Goal: Task Accomplishment & Management: Complete application form

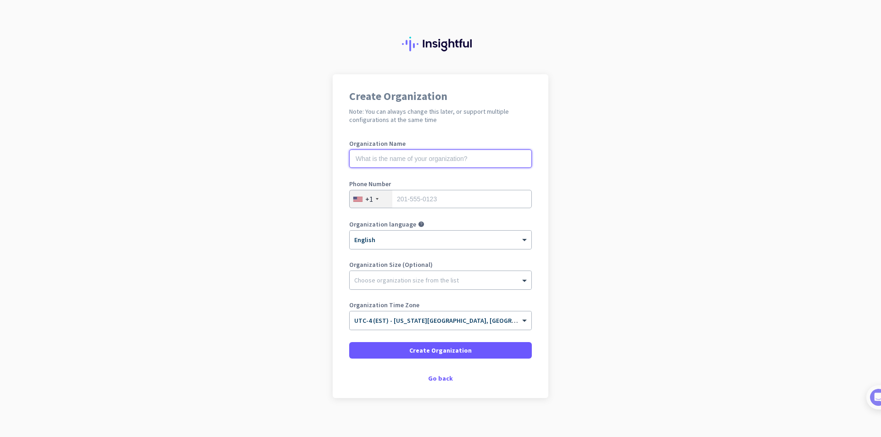
click at [432, 157] on input "text" at bounding box center [440, 159] width 183 height 18
click at [424, 162] on input "text" at bounding box center [440, 159] width 183 height 18
click at [425, 159] on input "love m" at bounding box center [440, 159] width 183 height 18
type input "love [PERSON_NAME]"
click at [464, 199] on input "tel" at bounding box center [440, 199] width 183 height 18
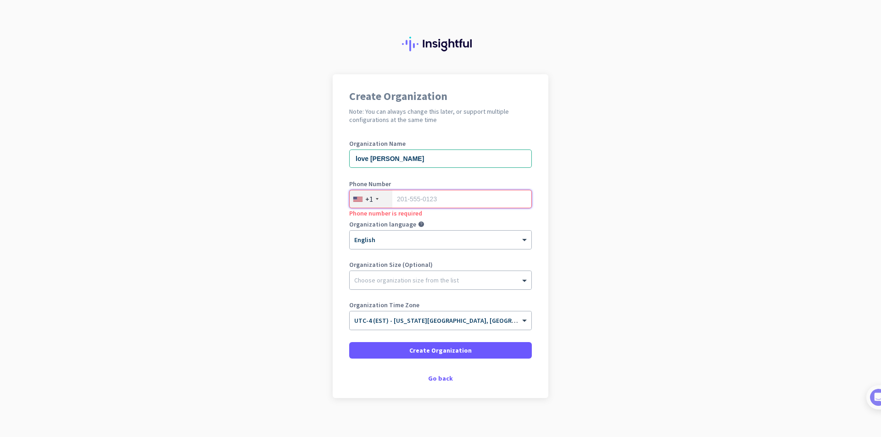
click at [406, 199] on input "tel" at bounding box center [440, 199] width 183 height 18
paste input "917428730894"
click at [392, 197] on input "917428730894" at bounding box center [440, 199] width 183 height 18
click at [398, 200] on input "917428730894" at bounding box center [440, 199] width 183 height 18
drag, startPoint x: 399, startPoint y: 199, endPoint x: 363, endPoint y: 199, distance: 36.3
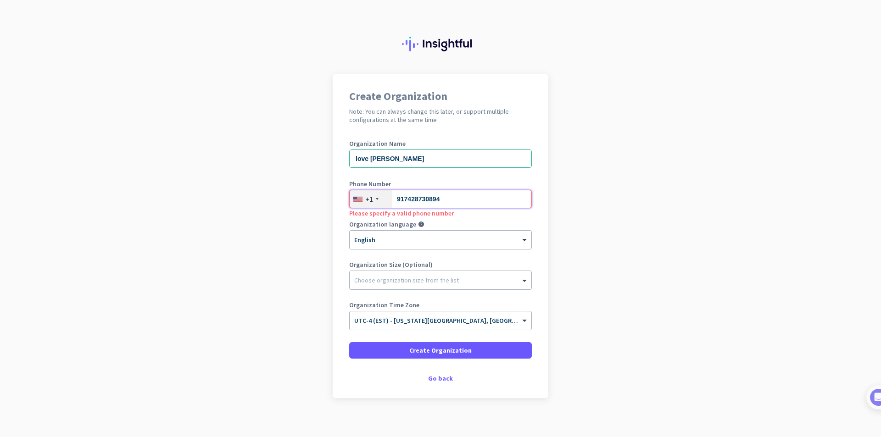
click at [368, 199] on div "[PHONE_NUMBER]" at bounding box center [440, 199] width 183 height 18
click at [397, 200] on input "17428730894" at bounding box center [440, 199] width 183 height 18
click at [397, 199] on input "17428730894" at bounding box center [440, 199] width 183 height 18
type input "7428730894"
click at [402, 286] on div "Choose organization size from the list" at bounding box center [441, 280] width 182 height 18
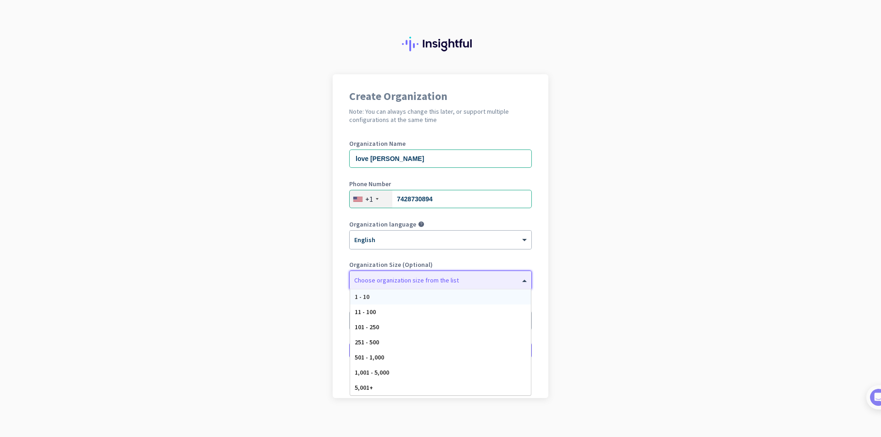
click at [408, 283] on div "Choose organization size from the list" at bounding box center [406, 280] width 105 height 8
click at [408, 281] on div at bounding box center [441, 278] width 182 height 9
click at [401, 299] on div "1 - 10" at bounding box center [440, 297] width 181 height 15
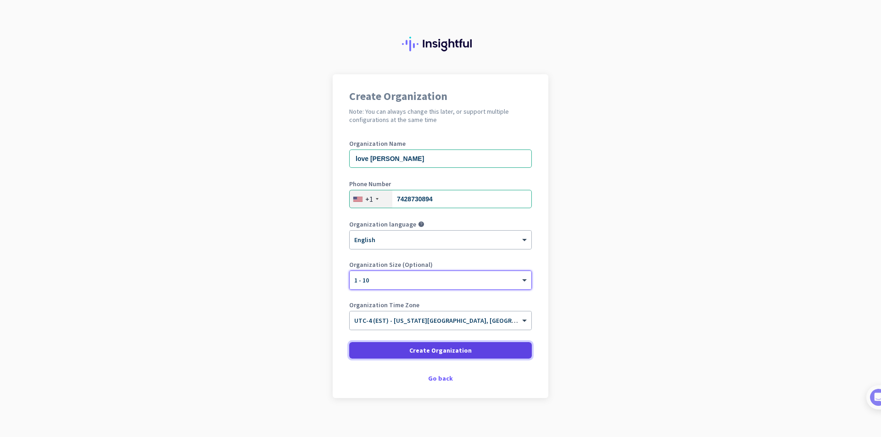
click at [399, 352] on span at bounding box center [440, 351] width 183 height 22
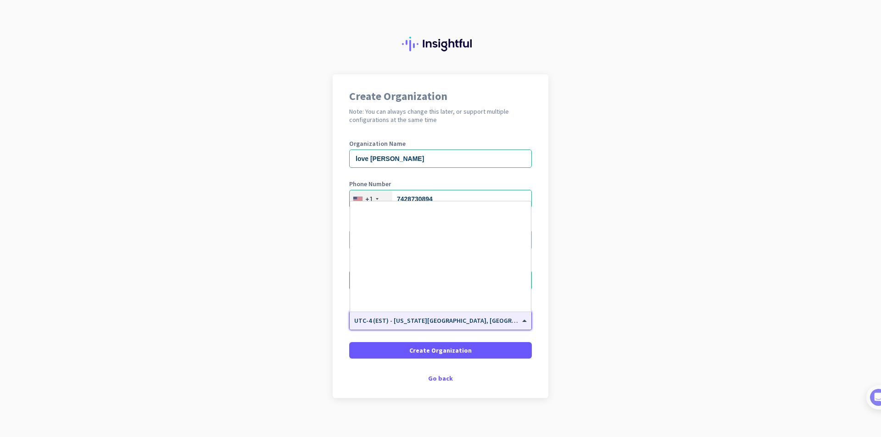
click at [394, 317] on input "text" at bounding box center [431, 317] width 154 height 7
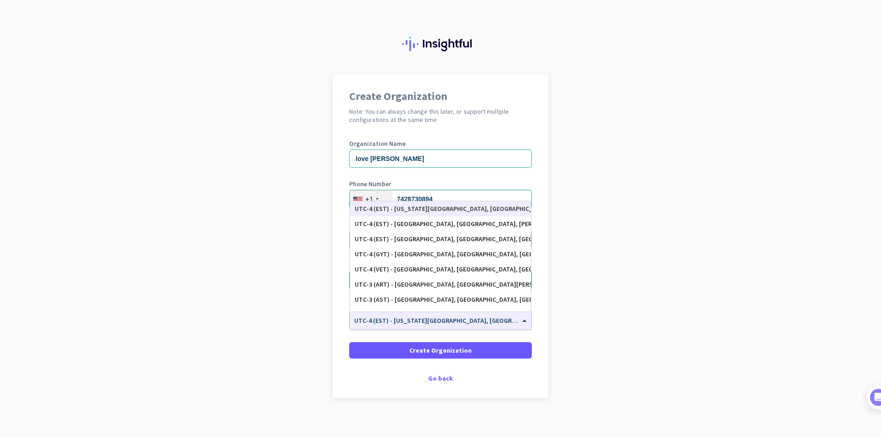
click at [326, 208] on app-onboarding-organization "Create Organization Note: You can always change this later, or support multiple…" at bounding box center [440, 259] width 881 height 370
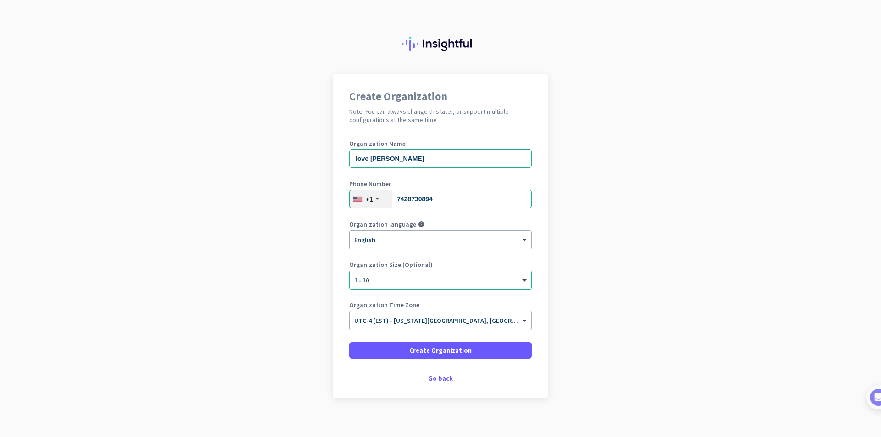
click at [365, 202] on div "+1" at bounding box center [369, 199] width 8 height 9
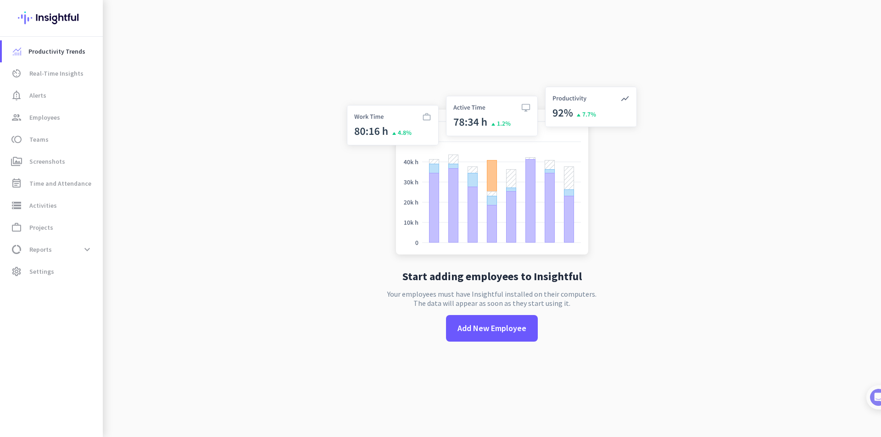
click at [391, 229] on div "Start adding employees to Insightful Your employees must have Insightful instal…" at bounding box center [492, 218] width 304 height 437
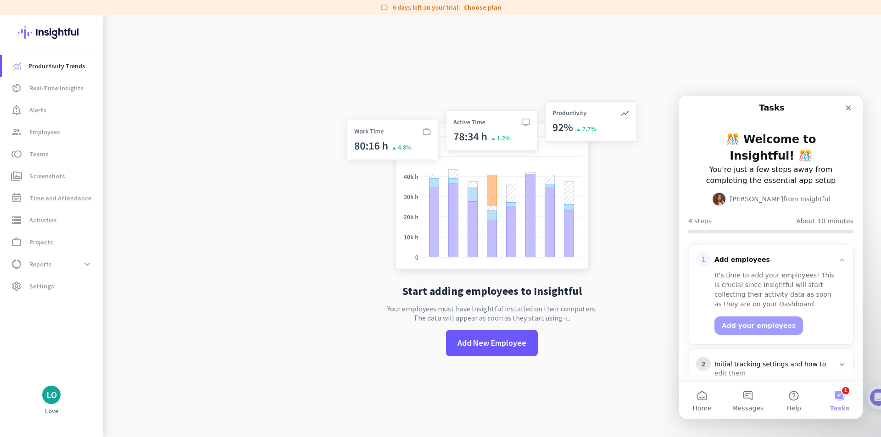
click at [603, 206] on img at bounding box center [492, 187] width 304 height 183
click at [853, 105] on div "Close" at bounding box center [848, 108] width 17 height 17
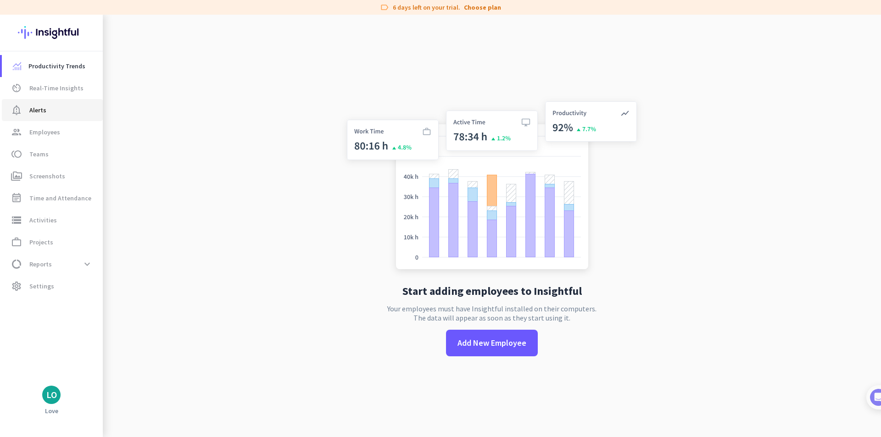
click at [73, 100] on link "notification_important Alerts" at bounding box center [52, 110] width 101 height 22
click at [77, 88] on span "Real-Time Insights" at bounding box center [56, 88] width 54 height 11
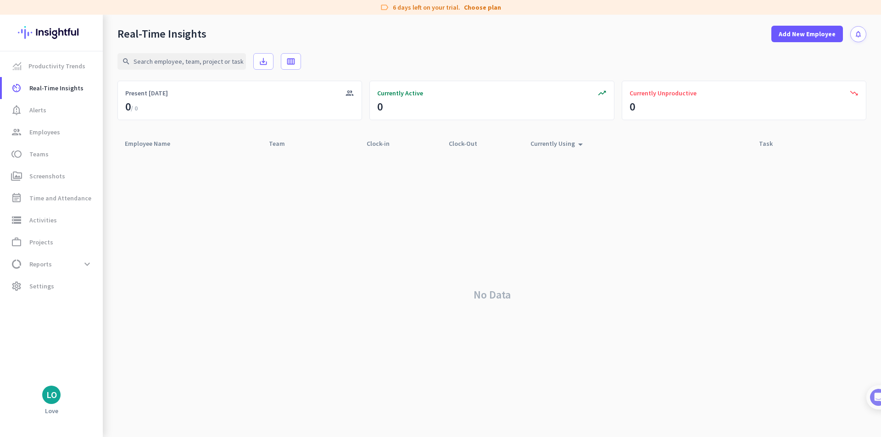
click at [609, 362] on div "No Data" at bounding box center [491, 294] width 749 height 285
